Goal: Information Seeking & Learning: Find specific fact

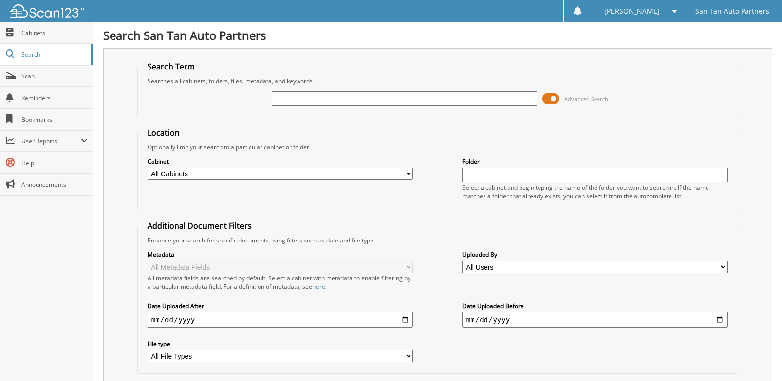
click at [310, 100] on input "text" at bounding box center [404, 98] width 265 height 15
type input "240729"
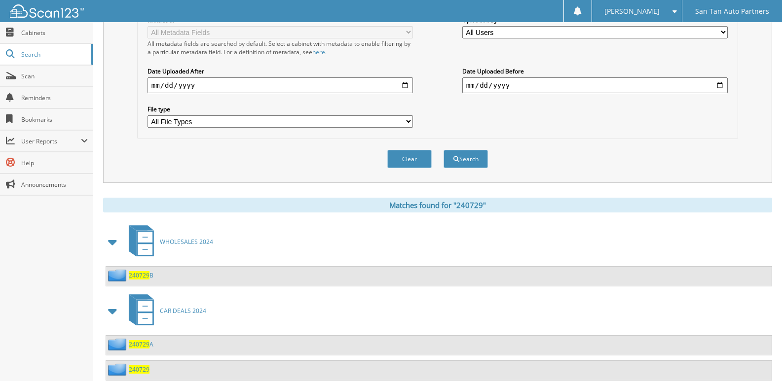
scroll to position [264, 0]
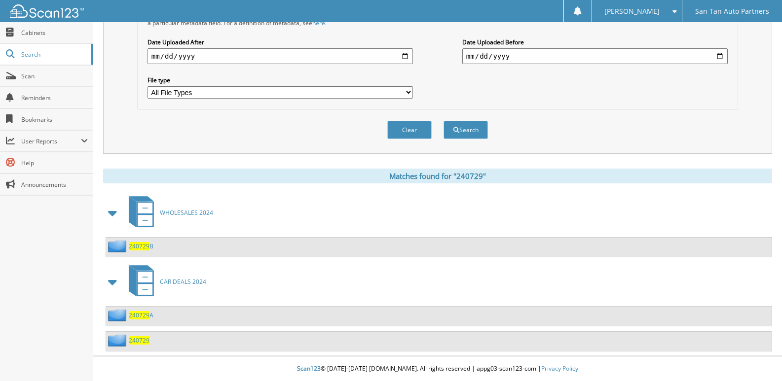
click at [144, 340] on span "240729" at bounding box center [139, 341] width 21 height 8
